Goal: Connect with others: Connect with others

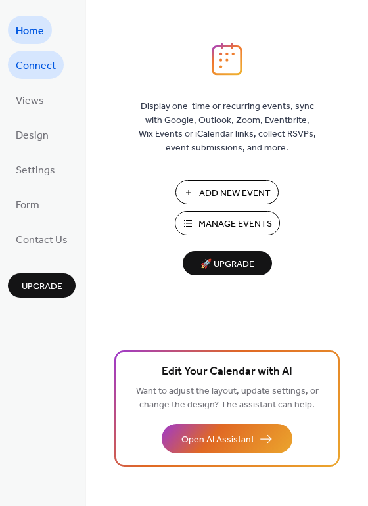
click at [46, 62] on span "Connect" at bounding box center [36, 66] width 40 height 20
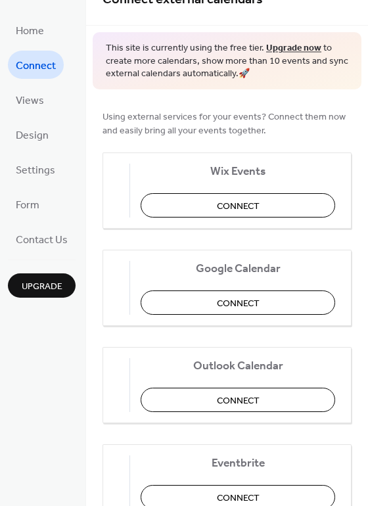
scroll to position [41, 0]
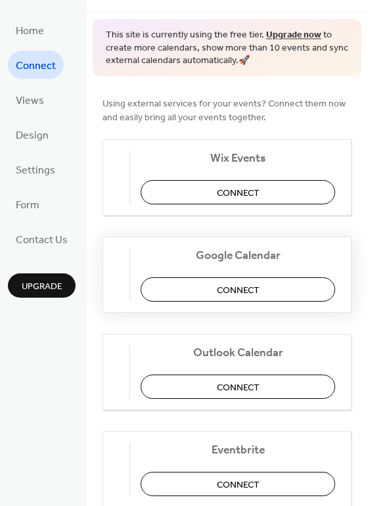
click at [233, 286] on span "Connect" at bounding box center [238, 290] width 43 height 14
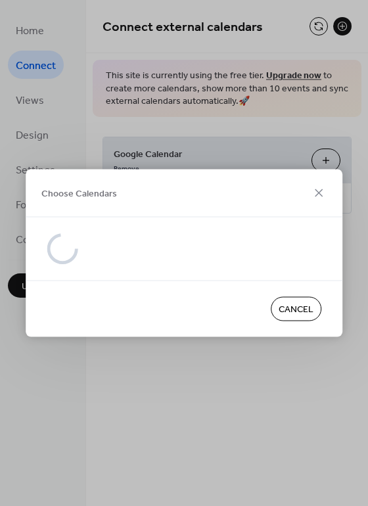
scroll to position [0, 0]
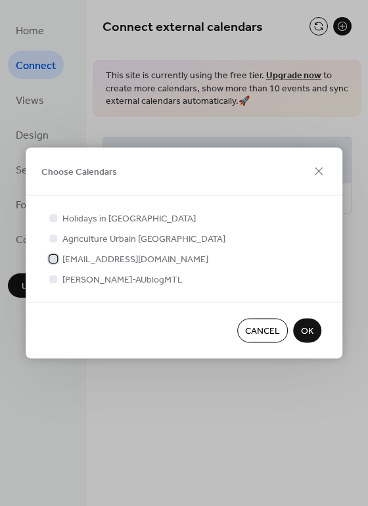
click at [57, 258] on div at bounding box center [53, 259] width 8 height 8
click at [55, 235] on div at bounding box center [53, 238] width 8 height 8
click at [55, 242] on div at bounding box center [53, 238] width 8 height 8
click at [51, 237] on div at bounding box center [53, 238] width 8 height 8
click at [54, 237] on div at bounding box center [53, 238] width 8 height 8
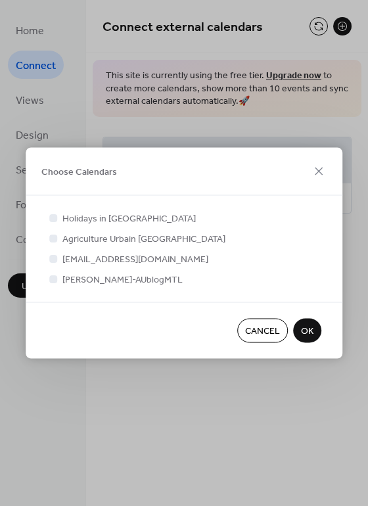
click at [75, 239] on span "Agriculture Urbain [GEOGRAPHIC_DATA]" at bounding box center [143, 240] width 163 height 14
click at [304, 328] on span "OK" at bounding box center [307, 332] width 12 height 14
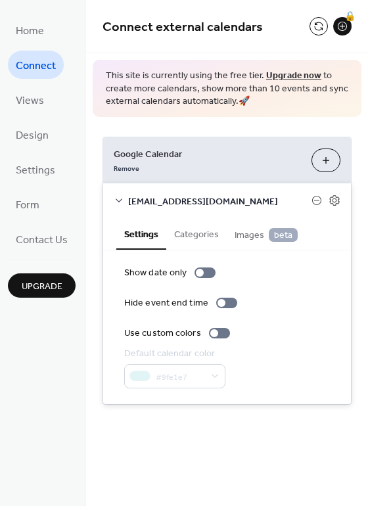
click at [247, 447] on div "Connect external calendars 🔒 This site is currently using the free tier. Upgrad…" at bounding box center [227, 253] width 282 height 506
